Goal: Task Accomplishment & Management: Use online tool/utility

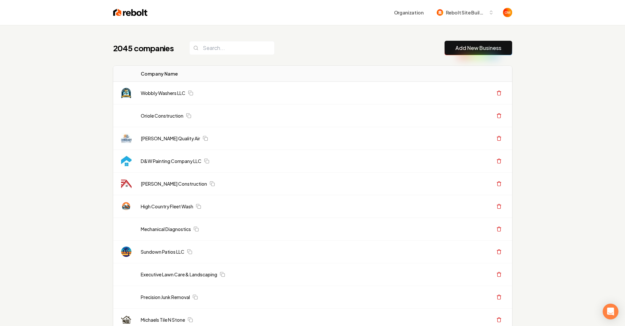
click at [227, 51] on input "search" at bounding box center [231, 48] width 85 height 14
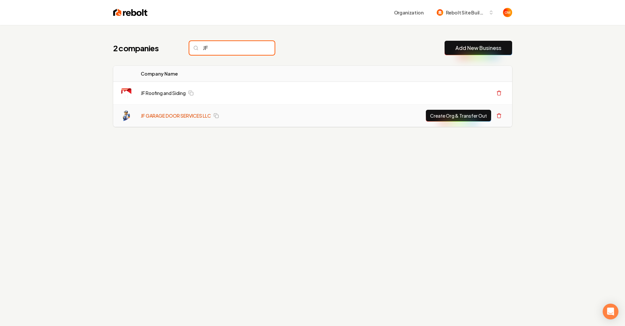
type input "JF"
click at [182, 118] on link "JF GARAGE DOOR SERVICES LLC" at bounding box center [176, 115] width 70 height 7
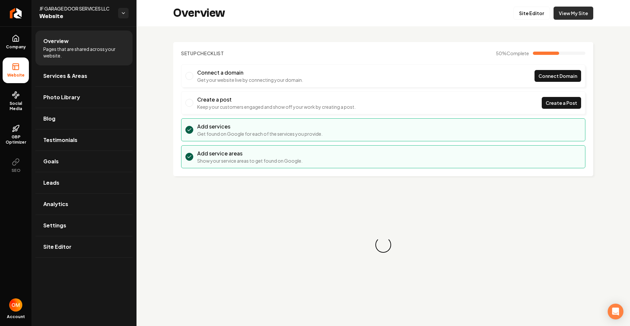
click at [559, 19] on link "View My Site" at bounding box center [574, 13] width 40 height 13
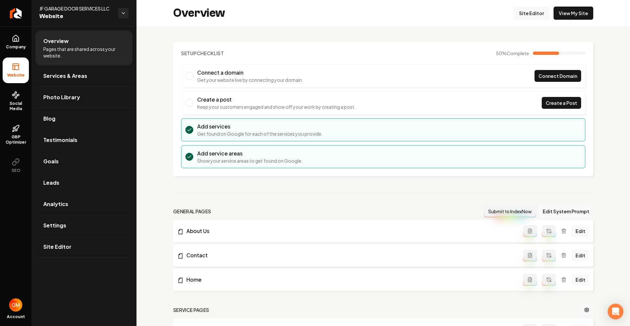
click at [525, 12] on link "Site Editor" at bounding box center [532, 13] width 36 height 13
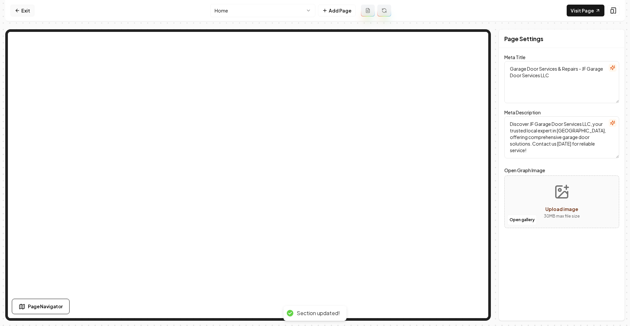
click at [26, 12] on link "Exit" at bounding box center [23, 11] width 24 height 12
